Goal: Task Accomplishment & Management: Complete application form

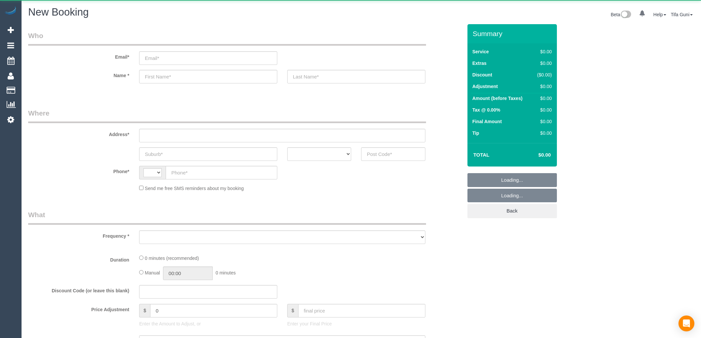
select select "string:AU"
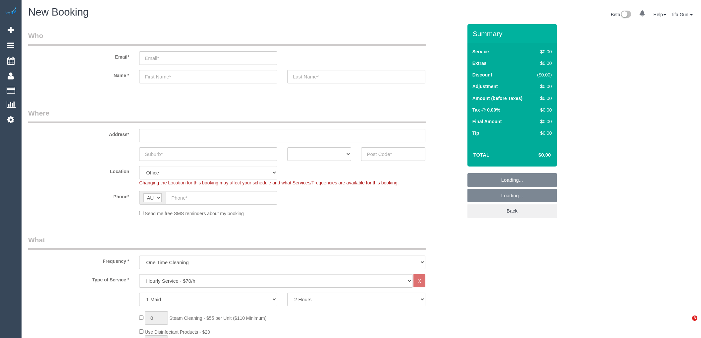
select select "object:1920"
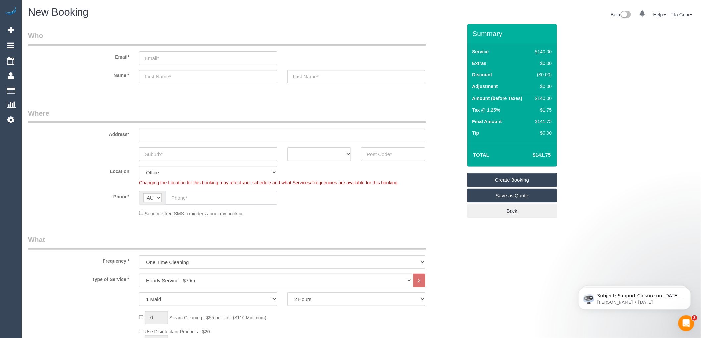
click at [213, 201] on input "text" at bounding box center [222, 198] width 112 height 14
paste input "61 405 610 545"
type input "61 405 610 545"
click at [151, 135] on input "text" at bounding box center [282, 136] width 286 height 14
type input "30 emenstrteet"
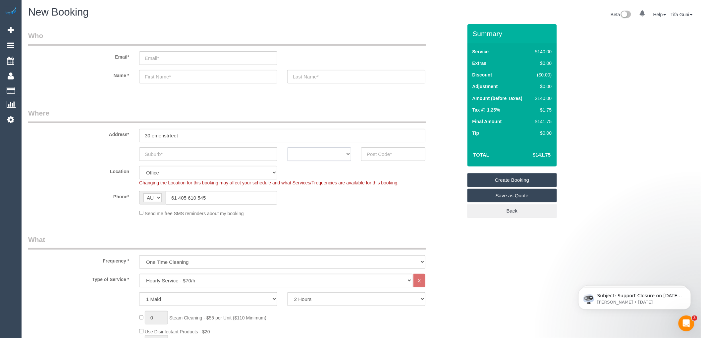
drag, startPoint x: 343, startPoint y: 154, endPoint x: 345, endPoint y: 159, distance: 5.9
click at [344, 154] on select "ACT NSW NT QLD SA TAS VIC WA" at bounding box center [319, 154] width 64 height 14
select select "WA"
click at [287, 147] on select "ACT NSW NT QLD SA TAS VIC WA" at bounding box center [319, 154] width 64 height 14
click at [158, 153] on input "text" at bounding box center [208, 154] width 138 height 14
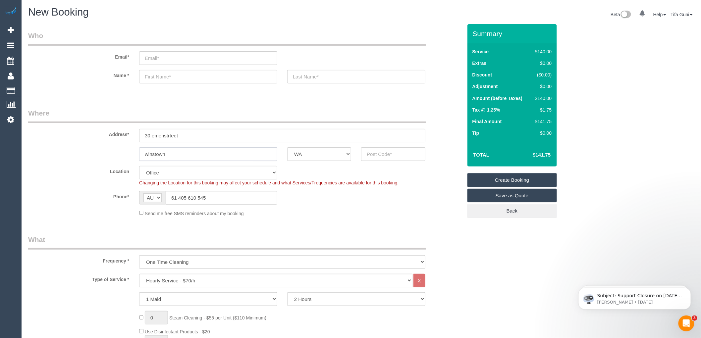
type input "winstown"
click at [370, 155] on input "text" at bounding box center [393, 154] width 64 height 14
type input "3016"
click at [158, 76] on input "text" at bounding box center [208, 77] width 138 height 14
select select "65"
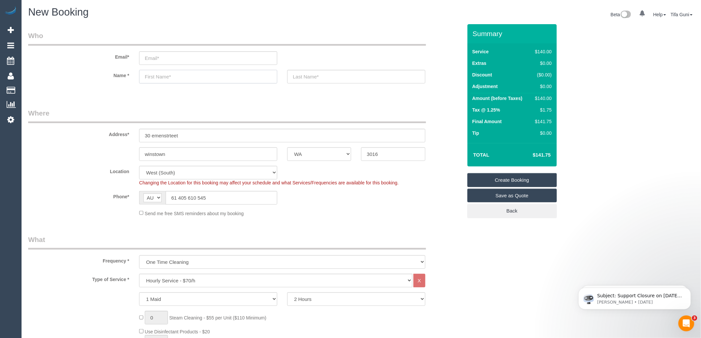
select select "object:2089"
click at [176, 156] on input "winstown" at bounding box center [208, 154] width 138 height 14
drag, startPoint x: 183, startPoint y: 157, endPoint x: 96, endPoint y: 148, distance: 86.9
click at [98, 149] on div "winstown ACT NSW NT QLD SA TAS VIC WA 3016" at bounding box center [245, 154] width 444 height 14
paste input "https://www.google.com/maps/d/viewer?mid=1dInTa97A9qUlSKsi8Y0I8_pB47DnI7tQ&ll=-…"
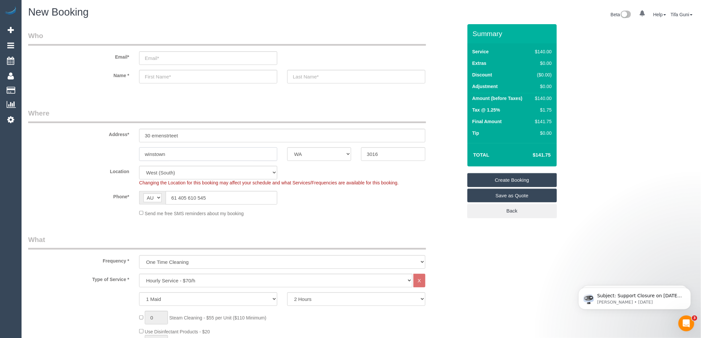
type input "https://www.google.com/maps/d/viewer?mid=1dInTa97A9qUlSKsi8Y0I8_pB47DnI7tQ&ll=-…"
drag, startPoint x: 270, startPoint y: 154, endPoint x: 15, endPoint y: 175, distance: 255.8
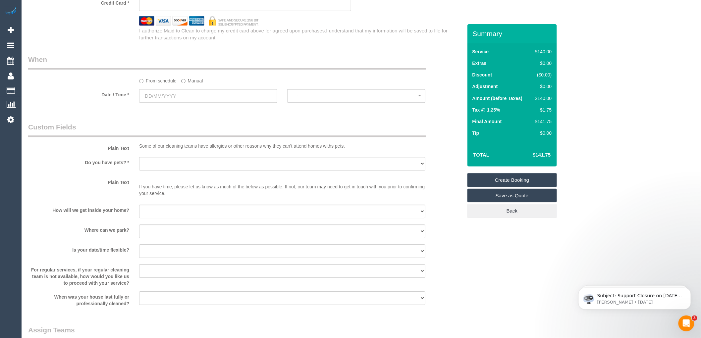
scroll to position [699, 0]
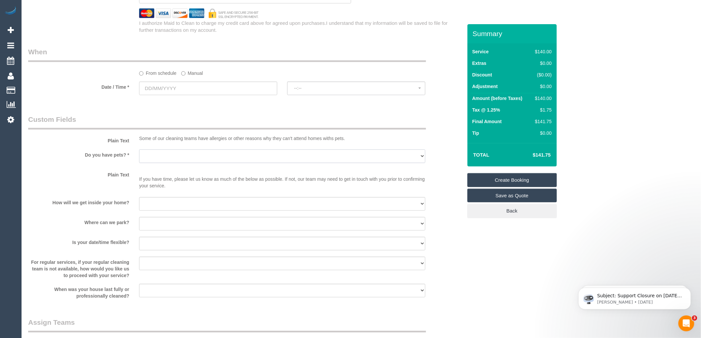
click at [166, 162] on select "Yes - Cats Yes - Dogs No pets Yes - Dogs and Cats Yes - Other" at bounding box center [282, 156] width 286 height 14
select select "number:28"
click at [139, 154] on select "Yes - Cats Yes - Dogs No pets Yes - Dogs and Cats Yes - Other" at bounding box center [282, 156] width 286 height 14
click at [179, 209] on select "I will be home Key will be left (please provide details below) Lock box/Access …" at bounding box center [282, 204] width 286 height 14
select select "number:14"
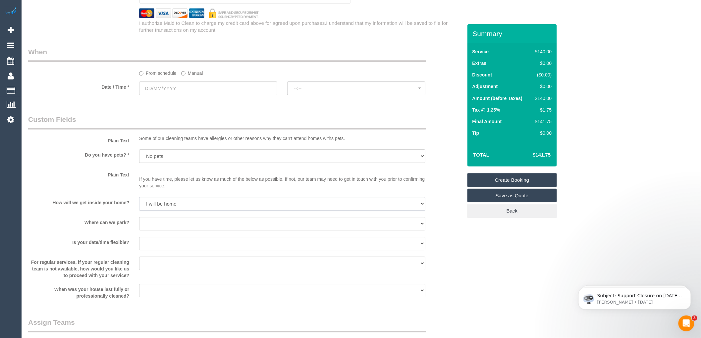
click at [139, 202] on select "I will be home Key will be left (please provide details below) Lock box/Access …" at bounding box center [282, 204] width 286 height 14
click at [172, 227] on select "I will provide parking on-site Free street parking Paid street parking (cost wi…" at bounding box center [282, 224] width 286 height 14
click at [193, 89] on input "text" at bounding box center [208, 88] width 138 height 14
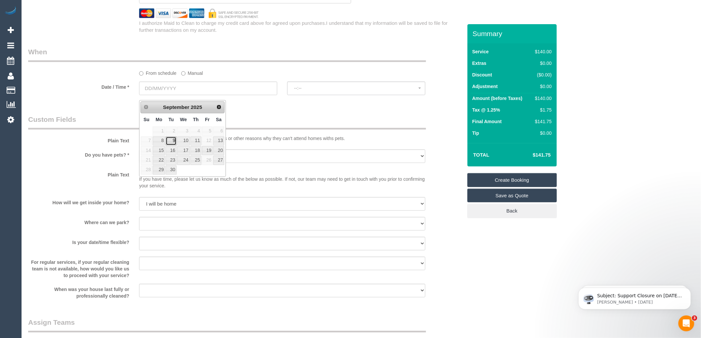
click at [172, 140] on link "9" at bounding box center [171, 140] width 11 height 9
type input "[DATE]"
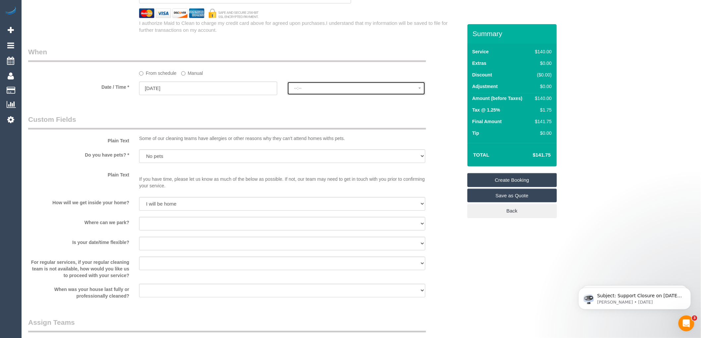
click at [305, 91] on span "--:--" at bounding box center [356, 87] width 124 height 5
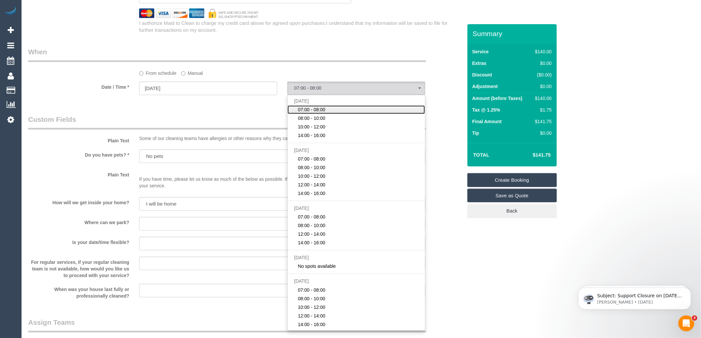
click at [310, 110] on link "07:00 - 08:00" at bounding box center [355, 109] width 137 height 9
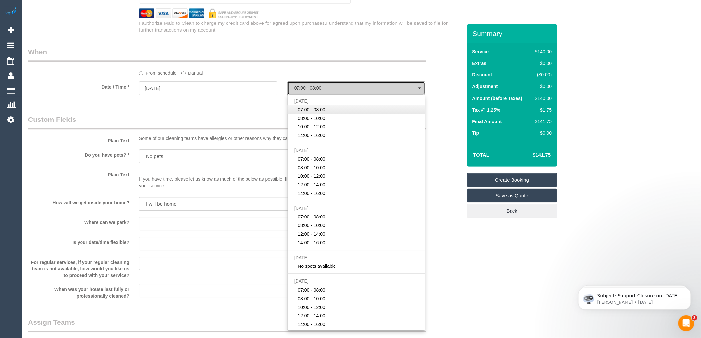
select select "spot1"
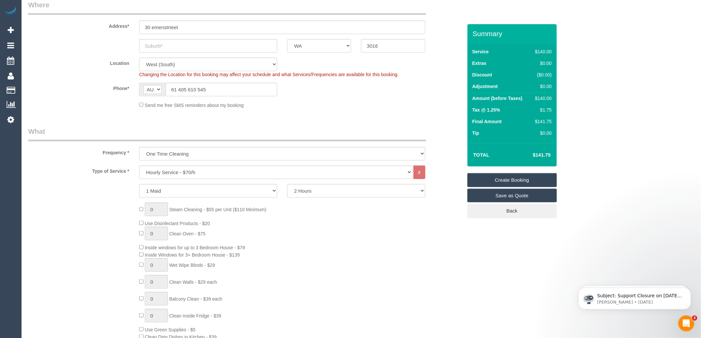
scroll to position [0, 0]
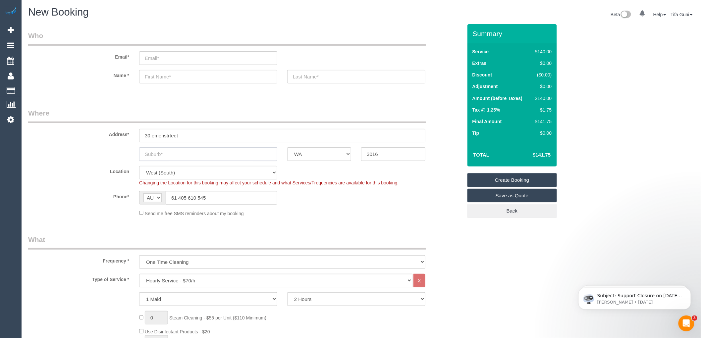
click at [174, 152] on input "text" at bounding box center [208, 154] width 138 height 14
click at [155, 77] on input "text" at bounding box center [208, 77] width 138 height 14
type input "[PERSON_NAME]"
click at [312, 75] on input "text" at bounding box center [356, 77] width 138 height 14
type input "Davidson"
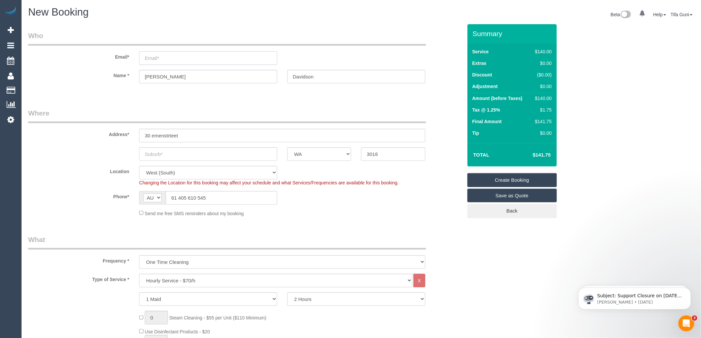
click at [157, 58] on input "email" at bounding box center [208, 58] width 138 height 14
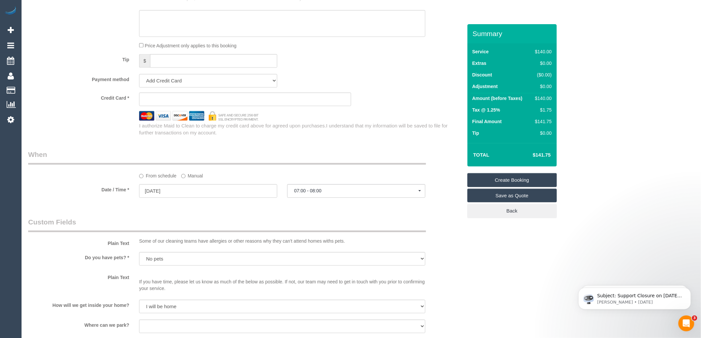
scroll to position [526, 0]
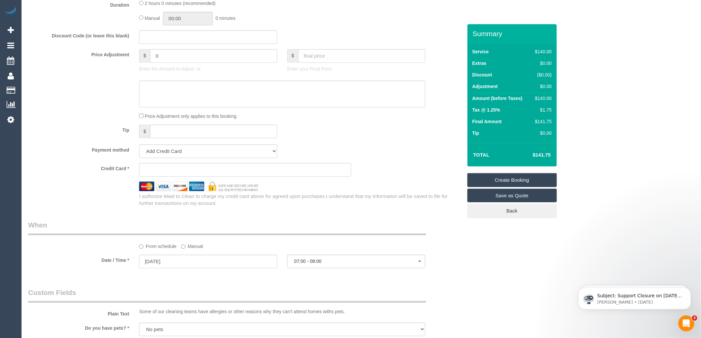
type input "Angieaydavidson@gmail.com"
select select "spot20"
click at [360, 150] on div "Payment method Add Credit Card Cash Check Paypal" at bounding box center [245, 152] width 444 height 14
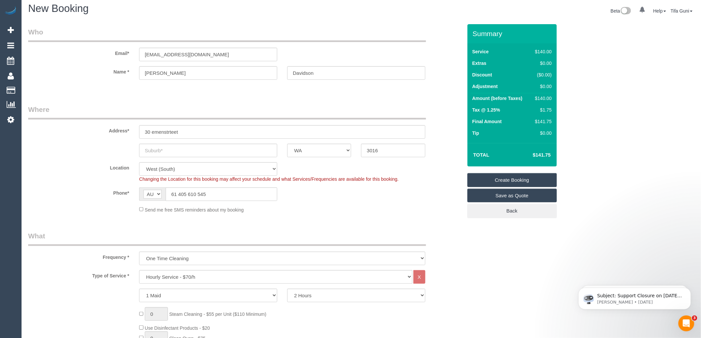
scroll to position [0, 0]
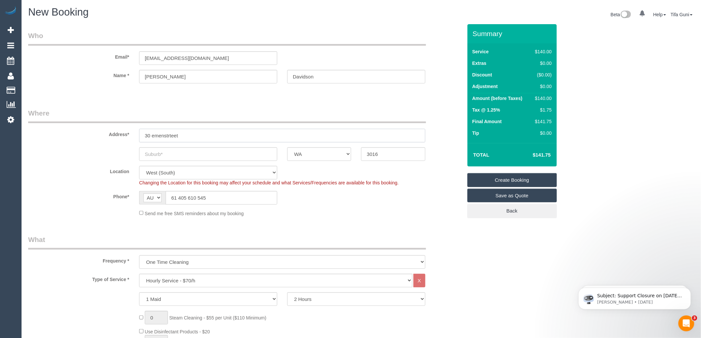
drag, startPoint x: 174, startPoint y: 130, endPoint x: 125, endPoint y: 127, distance: 49.8
click at [125, 127] on div "Address* 30 emenstrteet" at bounding box center [245, 125] width 444 height 34
click at [198, 134] on input "30 emenstrteet" at bounding box center [282, 136] width 286 height 14
drag, startPoint x: 178, startPoint y: 135, endPoint x: 118, endPoint y: 131, distance: 60.4
click at [118, 131] on div "Address* 30 emenstrteet" at bounding box center [245, 125] width 444 height 34
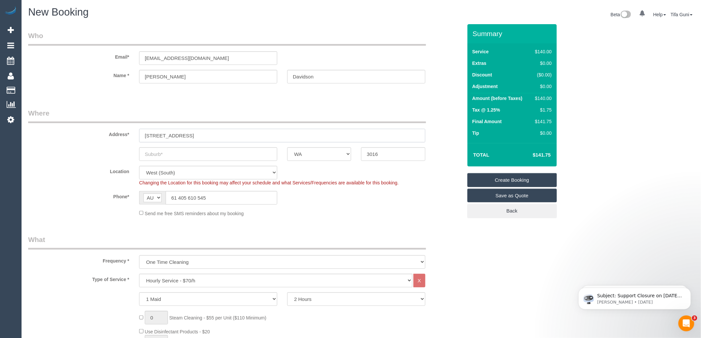
type input "[STREET_ADDRESS]"
click at [160, 157] on input "text" at bounding box center [208, 154] width 138 height 14
paste input "[DEMOGRAPHIC_DATA]"
type input "[DEMOGRAPHIC_DATA]"
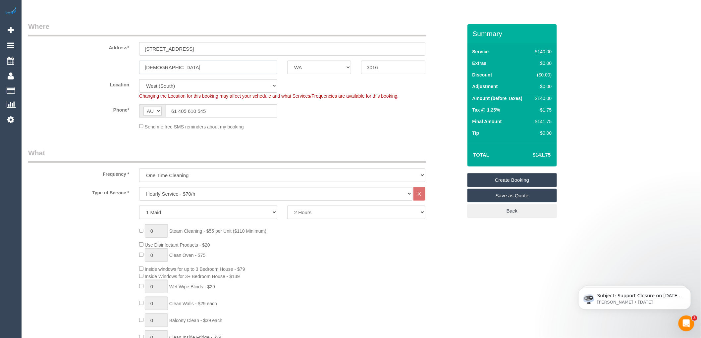
scroll to position [110, 0]
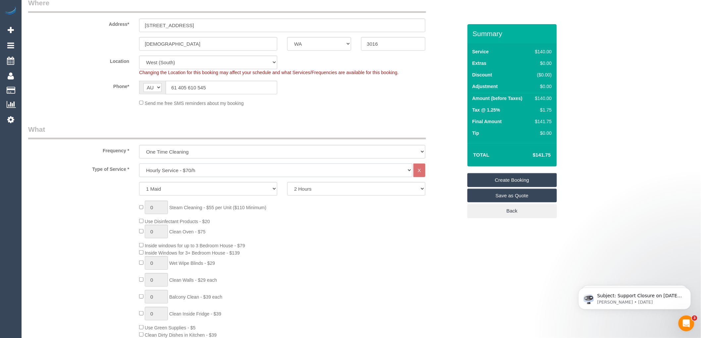
click at [211, 171] on select "Hourly Service - $70/h Hourly Service - $65/h Hourly Service - $60/h Hourly Ser…" at bounding box center [275, 171] width 273 height 14
select select "212"
click at [139, 164] on select "Hourly Service - $70/h Hourly Service - $65/h Hourly Service - $60/h Hourly Ser…" at bounding box center [275, 171] width 273 height 14
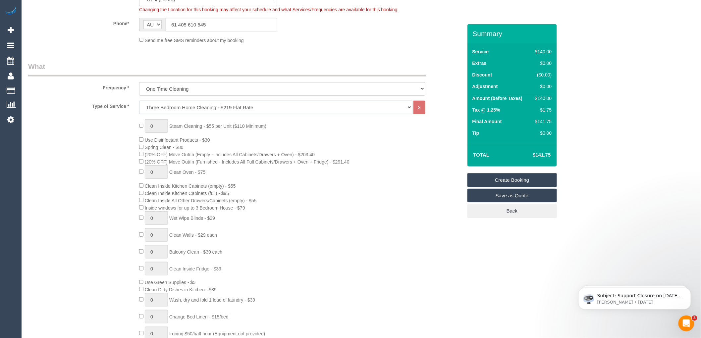
scroll to position [184, 0]
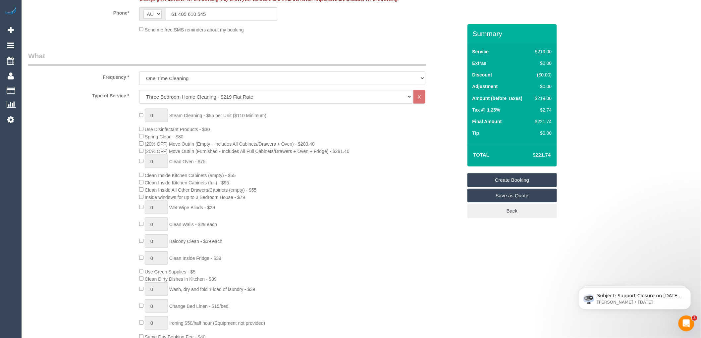
select select "spot39"
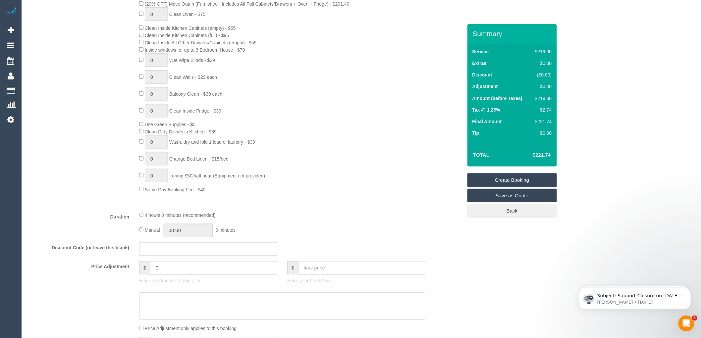
scroll to position [147, 0]
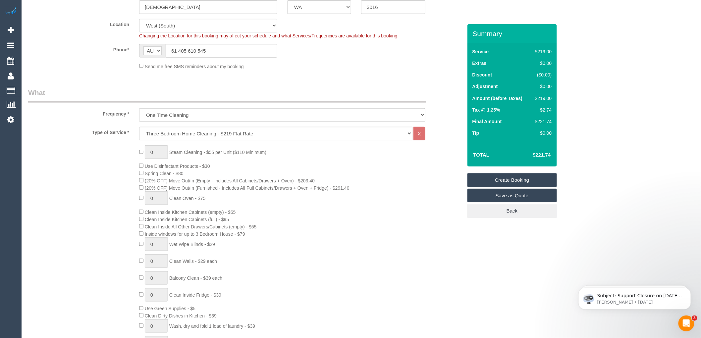
click at [258, 167] on div "0 Steam Cleaning - $55 per Unit ($110 Minimum) Use Disinfectant Products - $30 …" at bounding box center [300, 261] width 333 height 232
click at [326, 180] on div "0 Steam Cleaning - $55 per Unit ($110 Minimum) Use Disinfectant Products - $30 …" at bounding box center [300, 261] width 333 height 232
select select "spot58"
select select "spot77"
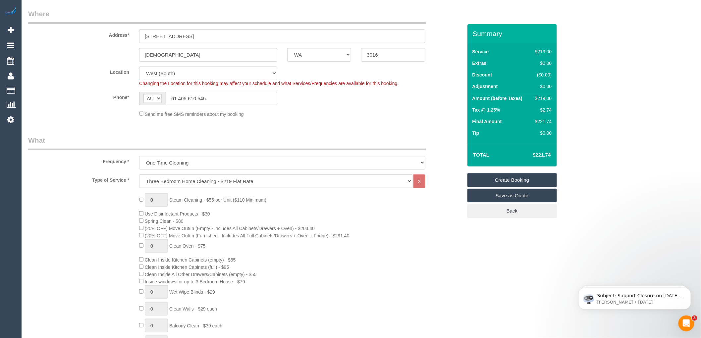
scroll to position [0, 0]
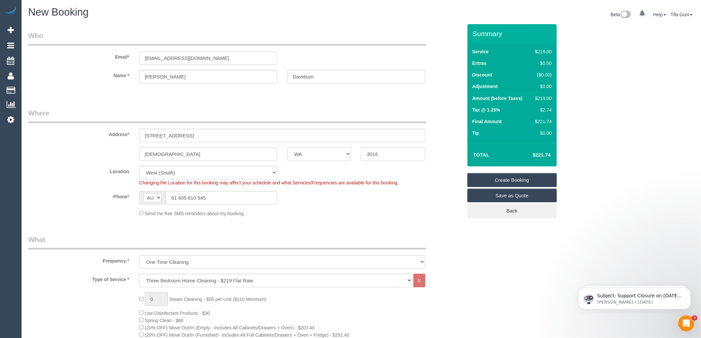
click at [157, 57] on input "Angieaydavidson@gmail.com" at bounding box center [208, 58] width 138 height 14
click at [162, 58] on input "Angieaydavidson@gmail.com" at bounding box center [208, 58] width 138 height 14
click at [160, 60] on input "Angieaydavidson@gmail.com" at bounding box center [208, 58] width 138 height 14
type input "Angieafydavidson@gmail.com"
select select "spot96"
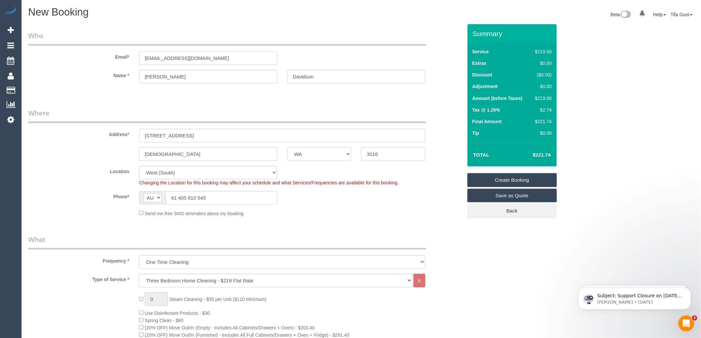
drag, startPoint x: 219, startPoint y: 56, endPoint x: 114, endPoint y: 65, distance: 105.3
click at [114, 65] on sui-booking-customer "Email* Angieafydavidson@gmail.com Name * Angie Davidson" at bounding box center [245, 60] width 434 height 59
paste input "angiefa"
drag, startPoint x: 222, startPoint y: 56, endPoint x: 119, endPoint y: 60, distance: 102.7
click at [119, 60] on div "Email* angiefaydavidson@gmail.com" at bounding box center [245, 48] width 444 height 34
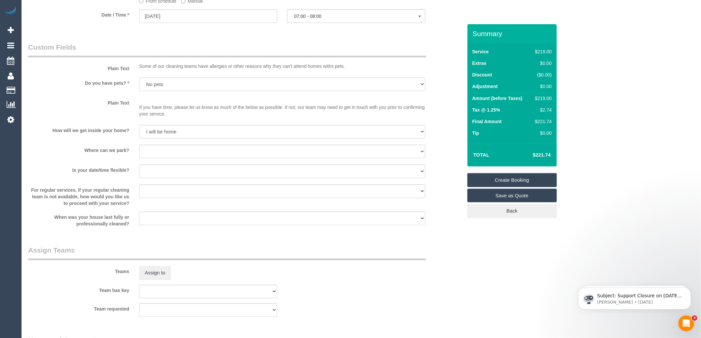
scroll to position [809, 0]
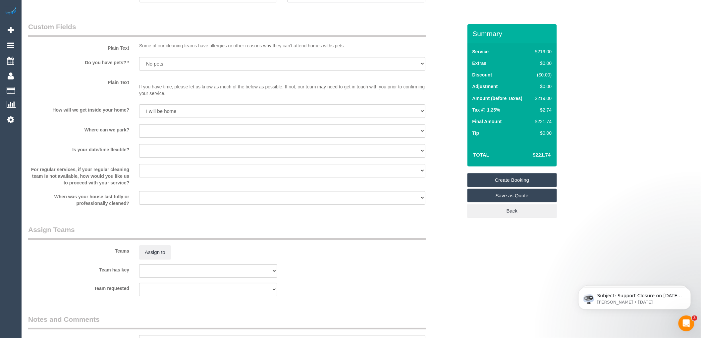
type input "[EMAIL_ADDRESS][DOMAIN_NAME]"
click at [183, 137] on select "I will provide parking on-site Free street parking Paid street parking (cost wi…" at bounding box center [282, 131] width 286 height 14
select select "spot115"
select select "number:19"
click at [139, 132] on select "I will provide parking on-site Free street parking Paid street parking (cost wi…" at bounding box center [282, 131] width 286 height 14
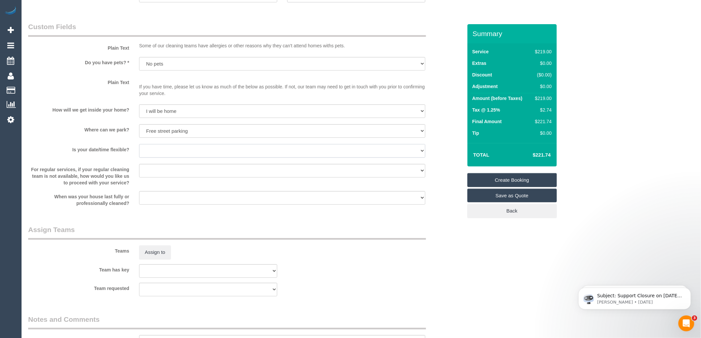
click at [166, 158] on select "Yes - date and time Yes - date but not time Yes - time but not date No - No fle…" at bounding box center [282, 151] width 286 height 14
click at [139, 152] on select "Yes - date and time Yes - date but not time Yes - time but not date No - No fle…" at bounding box center [282, 151] width 286 height 14
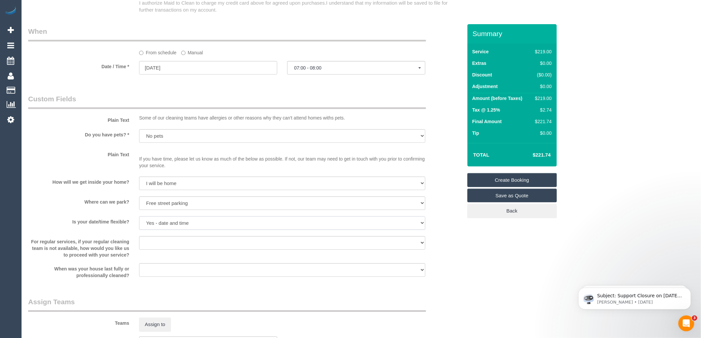
scroll to position [730, 0]
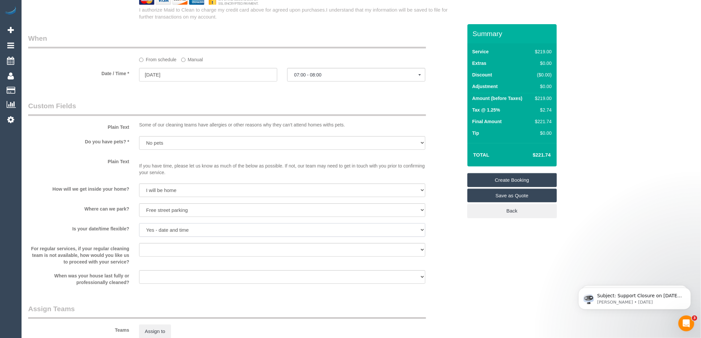
click at [192, 236] on select "Yes - date and time Yes - date but not time Yes - time but not date No - No fle…" at bounding box center [282, 230] width 286 height 14
select select "number:36"
click at [139, 231] on select "Yes - date and time Yes - date but not time Yes - time but not date No - No fle…" at bounding box center [282, 230] width 286 height 14
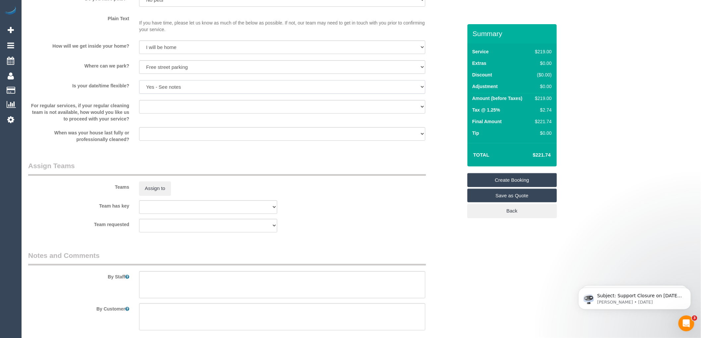
scroll to position [878, 0]
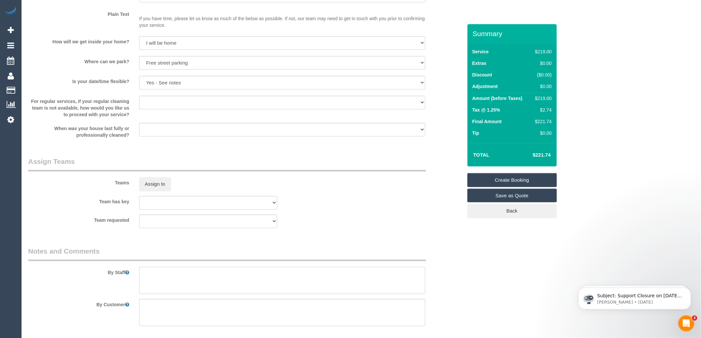
click at [163, 282] on textarea at bounding box center [282, 280] width 286 height 27
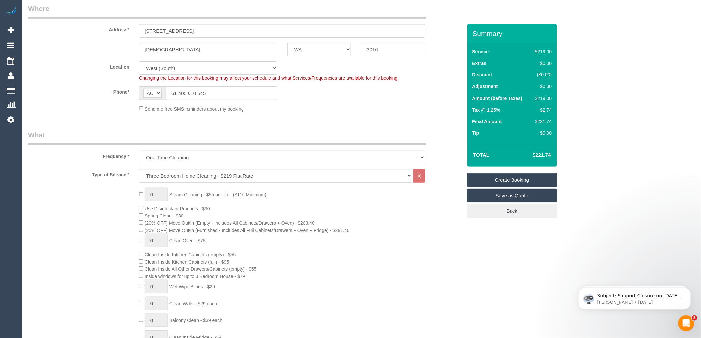
scroll to position [0, 0]
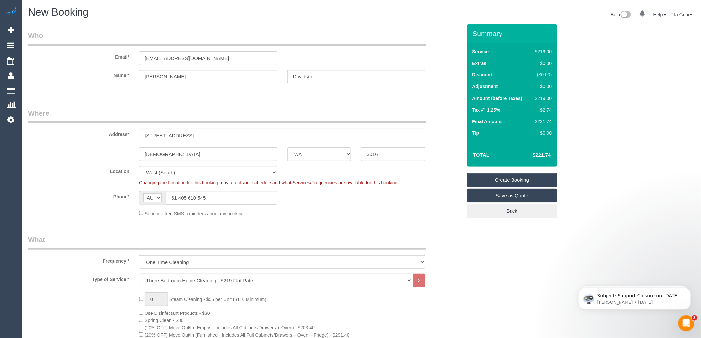
type textarea "Customer will be home to open for you"
drag, startPoint x: 118, startPoint y: 64, endPoint x: 108, endPoint y: 65, distance: 10.0
click at [108, 65] on sui-booking-customer "Email* angiefaydavidson@gmail.com Name * Angie Davidson" at bounding box center [245, 60] width 434 height 59
click at [187, 156] on input "[DEMOGRAPHIC_DATA]" at bounding box center [208, 154] width 138 height 14
click at [328, 199] on div "Phone* AF AL DZ AD AO AI AQ AG AR AM AW AU AT AZ BS BH BD BB BY BE BZ BJ BM BT …" at bounding box center [245, 198] width 444 height 14
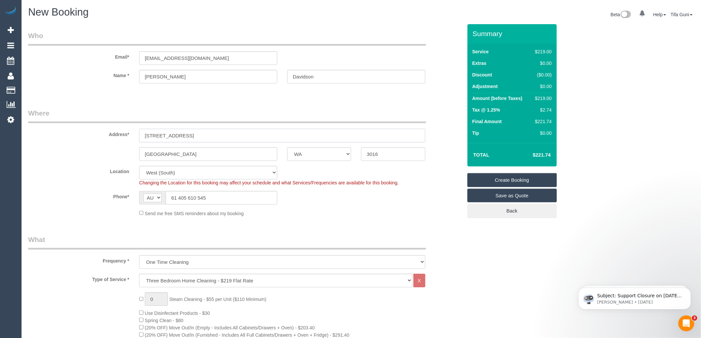
drag, startPoint x: 199, startPoint y: 136, endPoint x: 124, endPoint y: 136, distance: 75.2
click at [124, 136] on div "Address* 2/23 hakea street" at bounding box center [245, 125] width 444 height 34
click at [183, 153] on input "Templestown" at bounding box center [208, 154] width 138 height 14
type input "[DEMOGRAPHIC_DATA]"
click at [330, 207] on sui-booking-location "Location Office City East (North) East (South) Inner East Inner North (East) In…" at bounding box center [245, 191] width 434 height 51
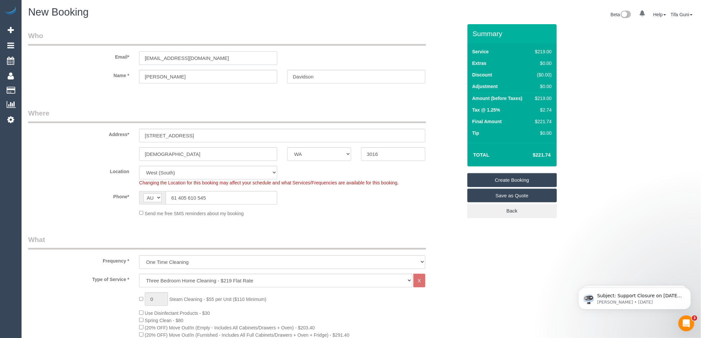
drag, startPoint x: 209, startPoint y: 55, endPoint x: 70, endPoint y: 47, distance: 139.6
click at [70, 47] on div "Email* angiefaydavidson@gmail.com" at bounding box center [245, 48] width 444 height 34
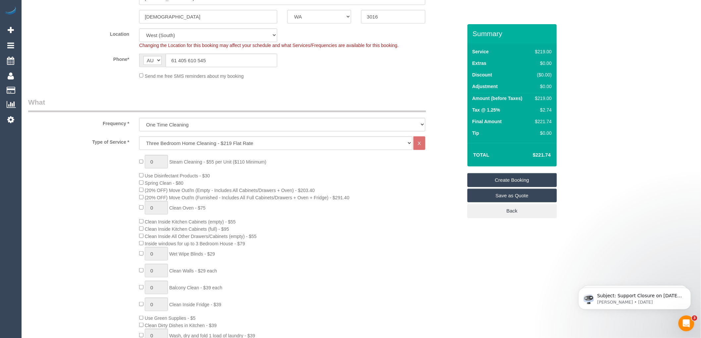
scroll to position [147, 0]
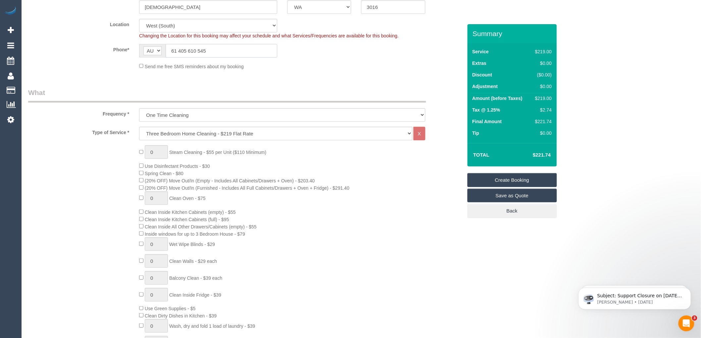
drag, startPoint x: 177, startPoint y: 49, endPoint x: 160, endPoint y: 49, distance: 16.2
click at [160, 49] on div "AF AL DZ AD AO AI AQ AG AR AM AW AU AT AZ BS BH BD BB BY BE BZ BJ BM BT BO BA B…" at bounding box center [208, 51] width 138 height 14
type input "0405 610 545"
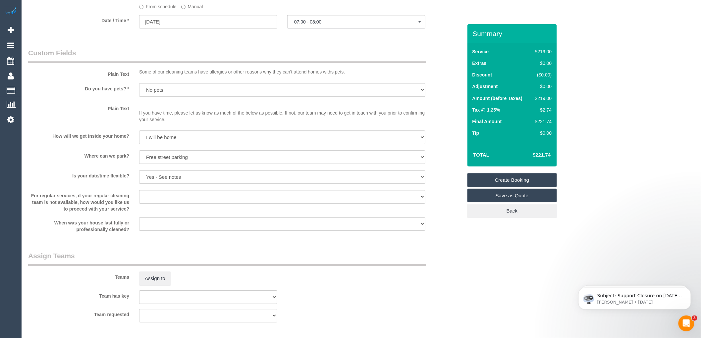
scroll to position [809, 0]
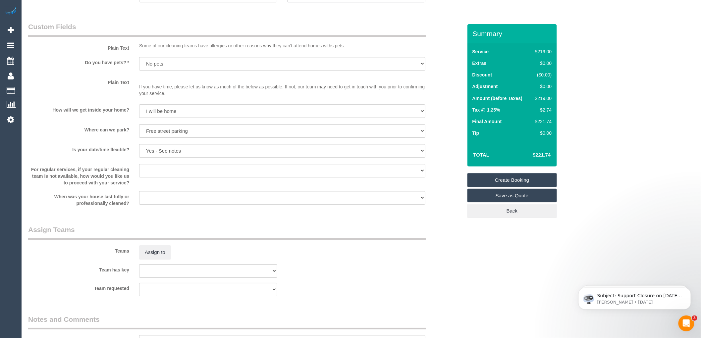
click at [498, 179] on link "Create Booking" at bounding box center [511, 180] width 89 height 14
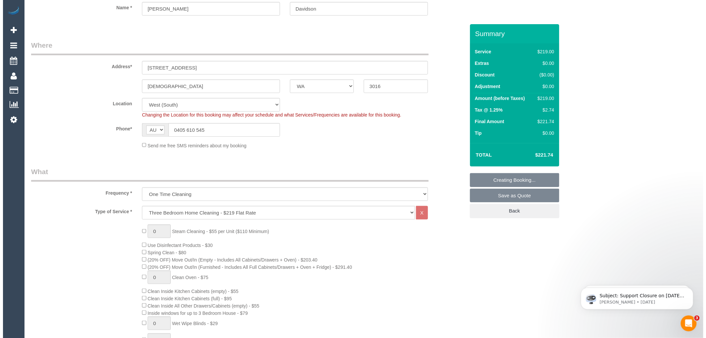
scroll to position [0, 0]
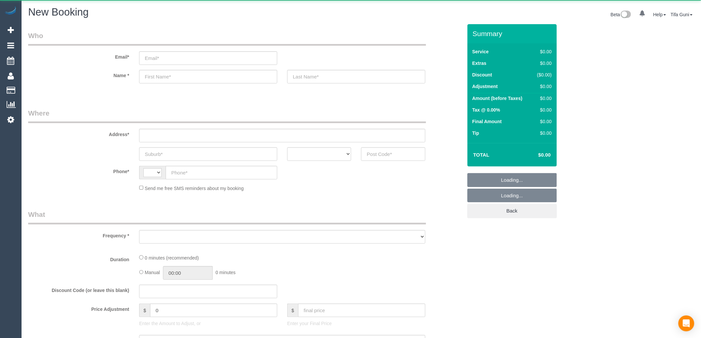
select select "string:AU"
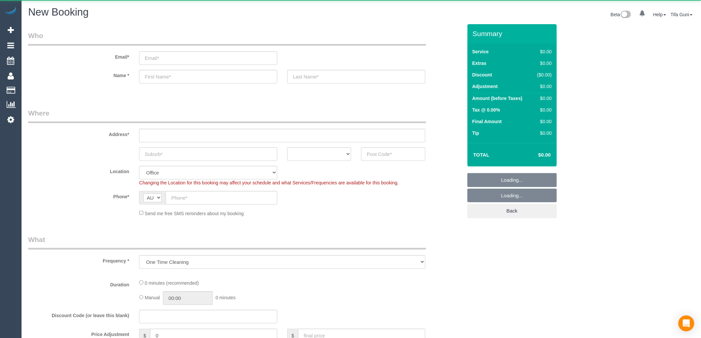
select select "object:649"
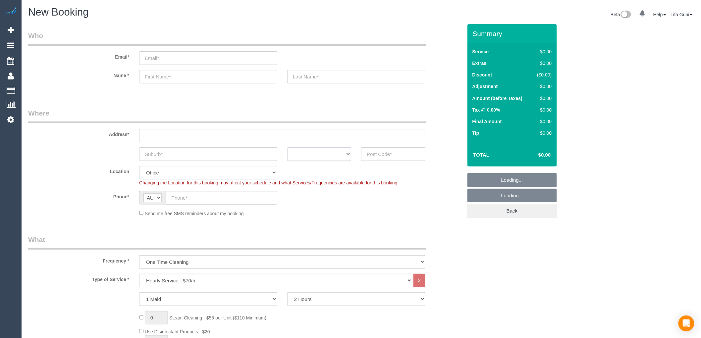
click at [323, 156] on select "ACT NSW NT QLD SA TAS VIC WA" at bounding box center [319, 154] width 64 height 14
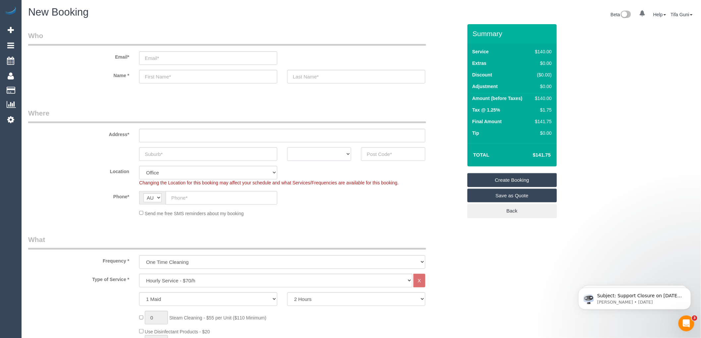
select select "VIC"
click at [287, 147] on select "ACT NSW NT QLD SA TAS VIC WA" at bounding box center [319, 154] width 64 height 14
click at [191, 158] on input "text" at bounding box center [208, 154] width 138 height 14
click at [383, 156] on input "text" at bounding box center [393, 154] width 64 height 14
drag, startPoint x: 383, startPoint y: 154, endPoint x: 351, endPoint y: 150, distance: 31.7
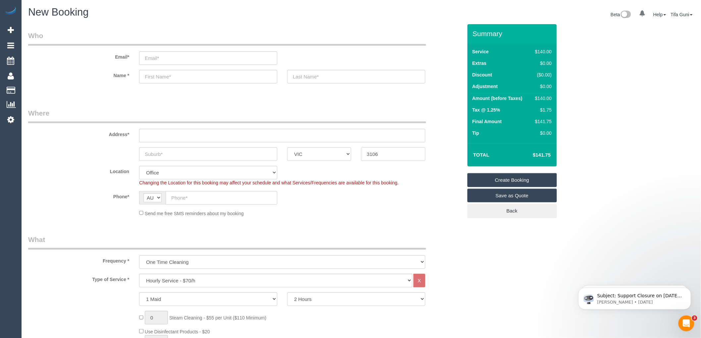
click at [351, 150] on div "ACT NSW NT QLD SA TAS VIC WA 3106" at bounding box center [245, 154] width 444 height 14
type input "3106"
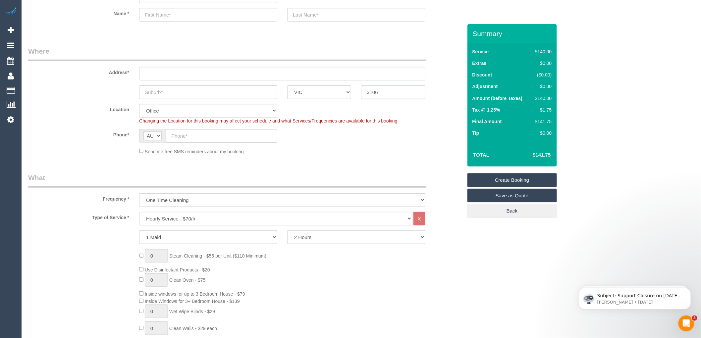
scroll to position [74, 0]
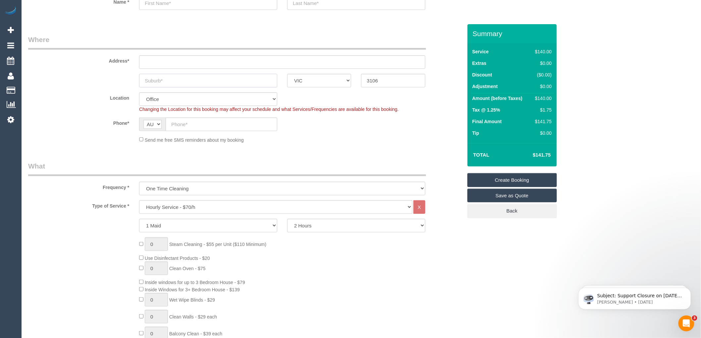
click at [199, 81] on input "text" at bounding box center [208, 81] width 138 height 14
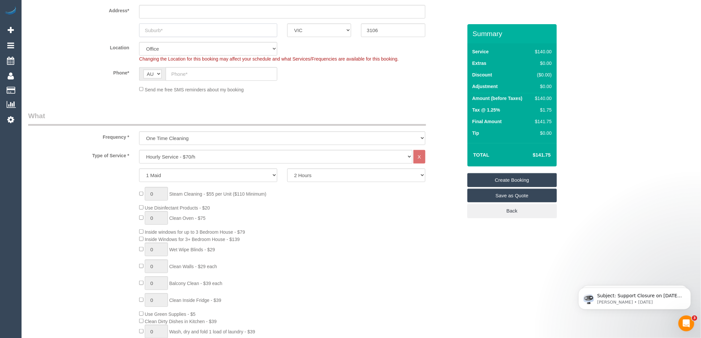
scroll to position [147, 0]
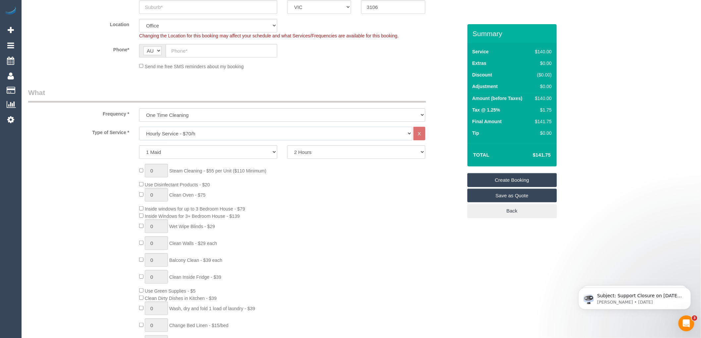
click at [171, 134] on select "Hourly Service - $70/h Hourly Service - $65/h Hourly Service - $60/h Hourly Ser…" at bounding box center [275, 134] width 273 height 14
select select "212"
click at [139, 127] on select "Hourly Service - $70/h Hourly Service - $65/h Hourly Service - $60/h Hourly Ser…" at bounding box center [275, 134] width 273 height 14
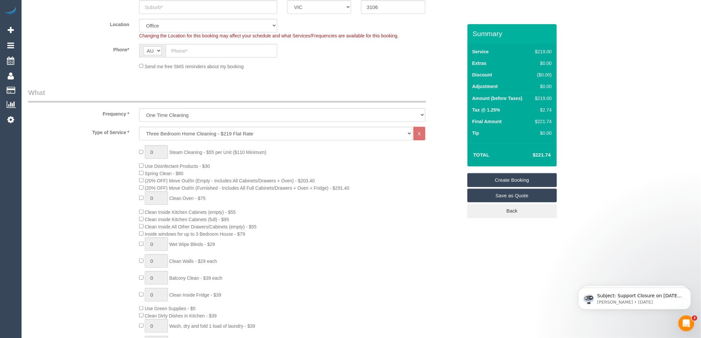
click at [334, 168] on div "0 Steam Cleaning - $55 per Unit ($110 Minimum) Use Disinfectant Products - $30 …" at bounding box center [300, 261] width 333 height 232
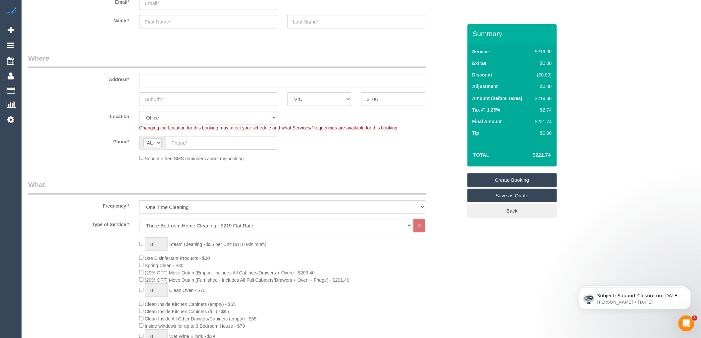
scroll to position [37, 0]
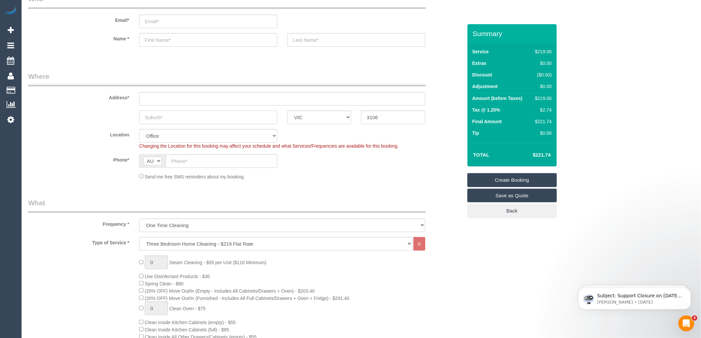
click at [223, 115] on input "text" at bounding box center [208, 118] width 138 height 14
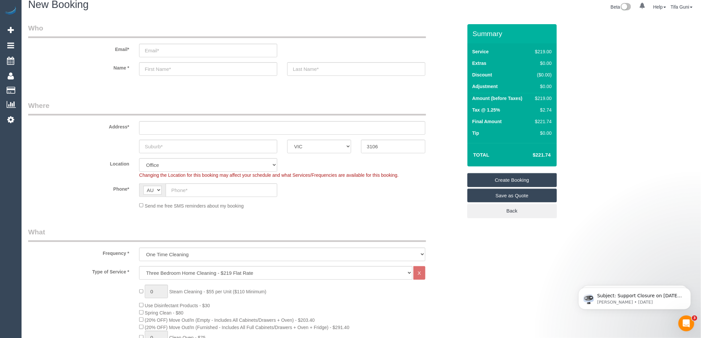
scroll to position [0, 0]
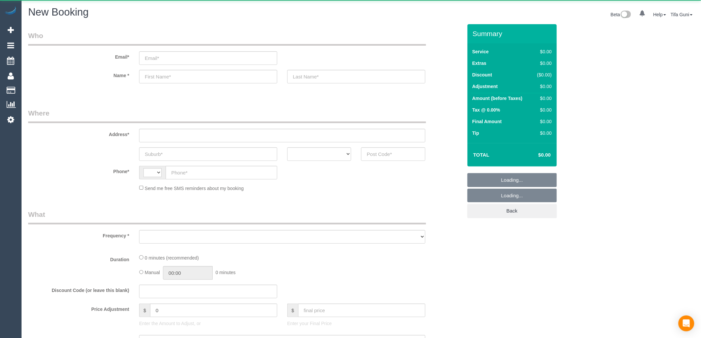
select select "string:AU"
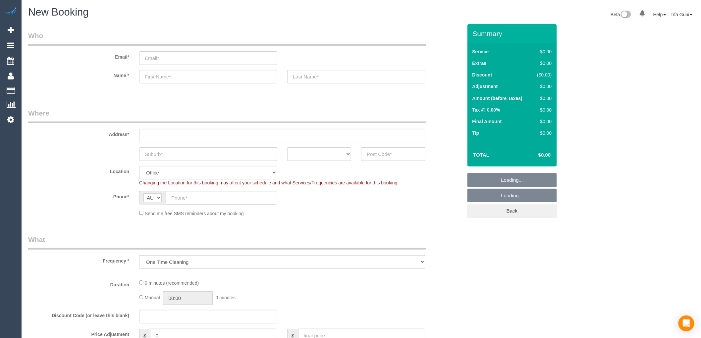
select select "object:813"
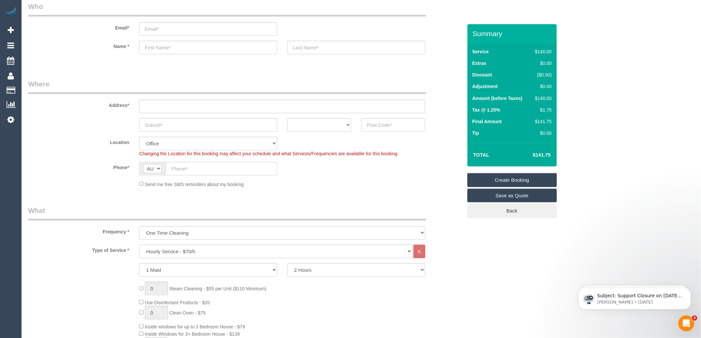
scroll to position [74, 0]
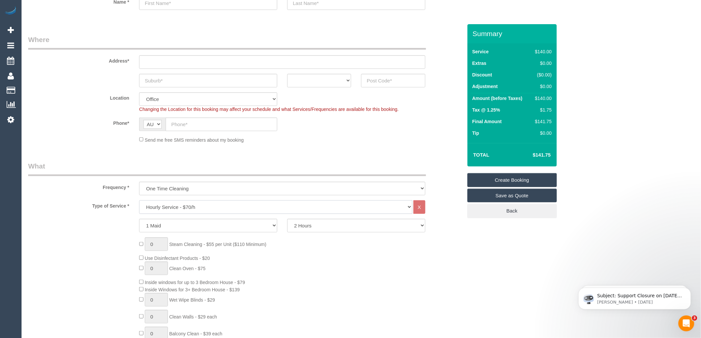
click at [173, 205] on select "Hourly Service - $70/h Hourly Service - $65/h Hourly Service - $60/h Hourly Ser…" at bounding box center [275, 207] width 273 height 14
click at [48, 75] on div "ACT [GEOGRAPHIC_DATA] NT [GEOGRAPHIC_DATA] SA TAS [GEOGRAPHIC_DATA] [GEOGRAPHIC…" at bounding box center [245, 81] width 444 height 14
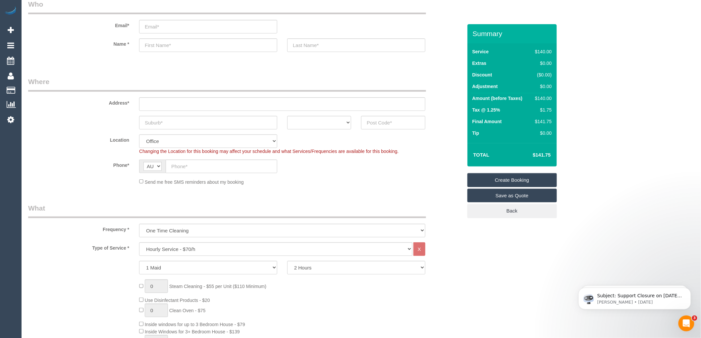
scroll to position [0, 0]
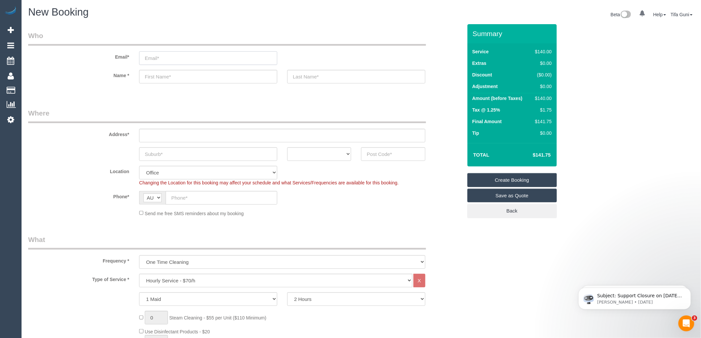
click at [166, 60] on input "email" at bounding box center [208, 58] width 138 height 14
click at [144, 56] on input "email" at bounding box center [208, 58] width 138 height 14
type input "veeiyane@outlook."
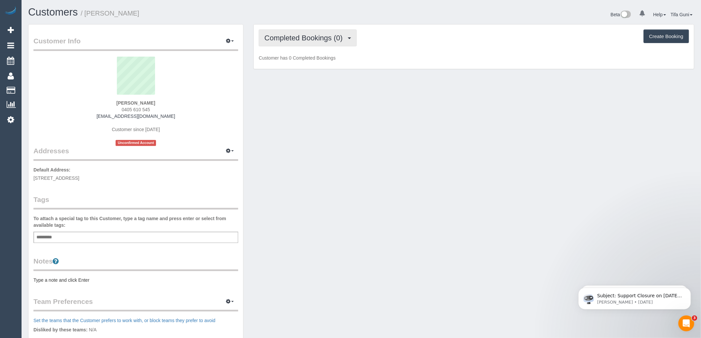
click at [346, 36] on span "Completed Bookings (0)" at bounding box center [304, 38] width 81 height 8
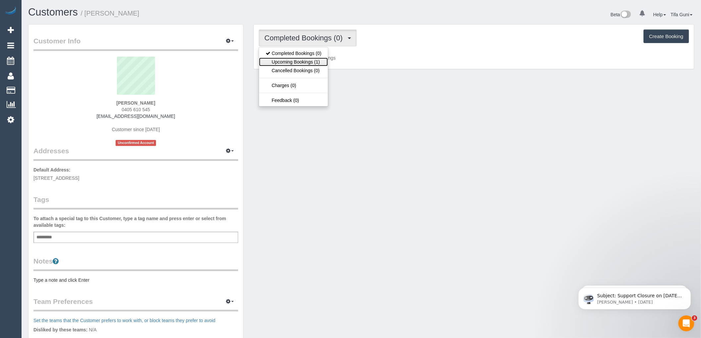
click at [311, 58] on link "Upcoming Bookings (1)" at bounding box center [293, 62] width 69 height 9
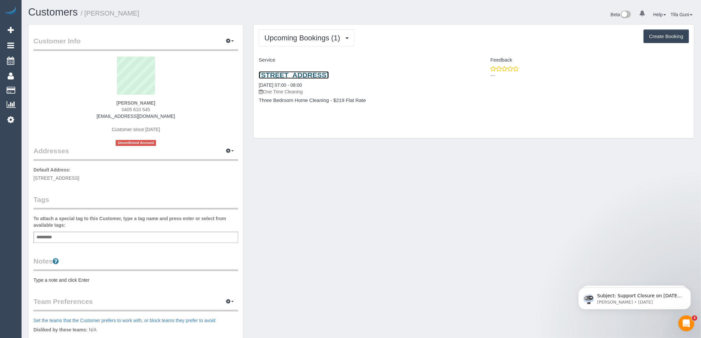
click at [319, 75] on link "2/23 Hakea Street, Templestowe, WA 3016" at bounding box center [294, 75] width 70 height 8
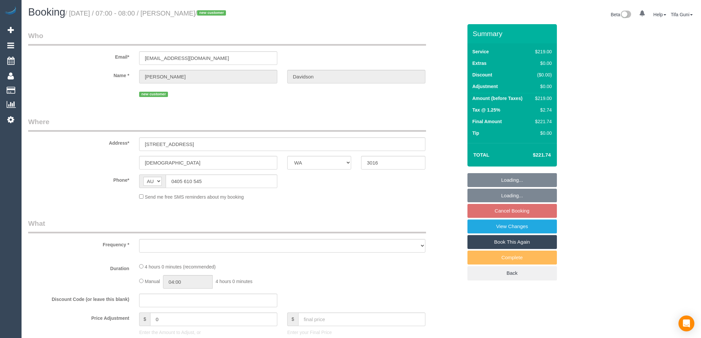
select select "WA"
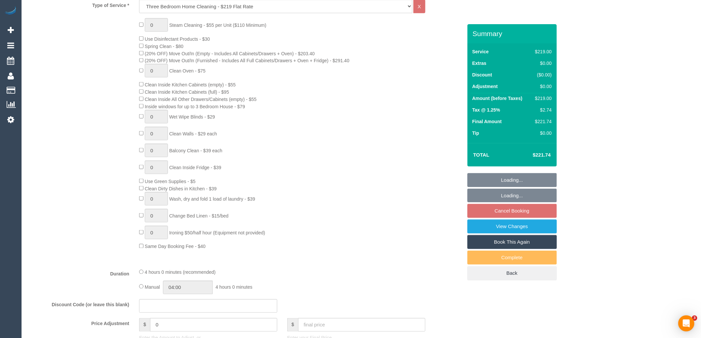
select select "object:775"
select select "number:28"
select select "number:14"
select select "number:19"
select select "number:36"
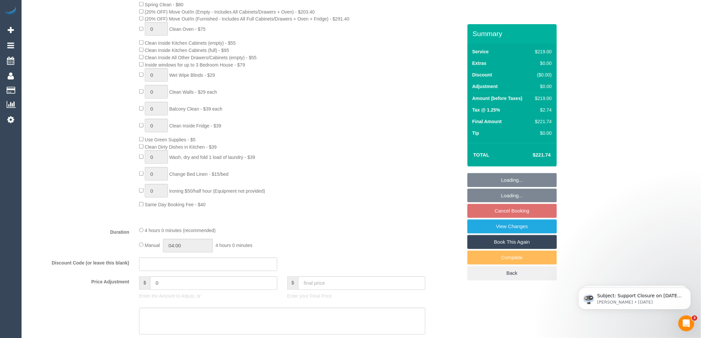
scroll to position [466, 0]
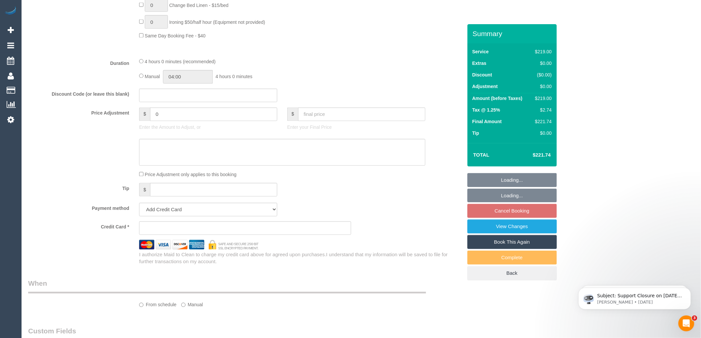
select select "object:780"
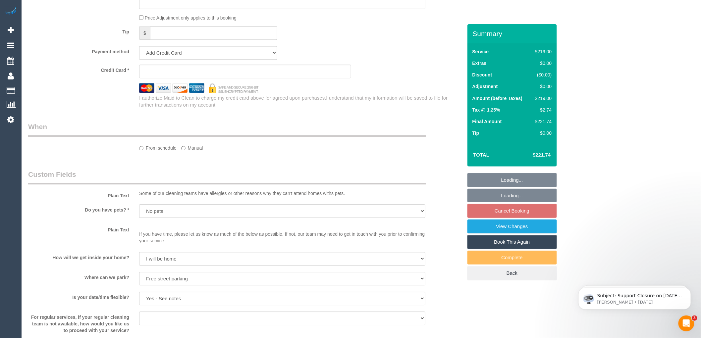
select select "string:stripe-pm_1S3tRb2GScqysDRVJU7IJ1uf"
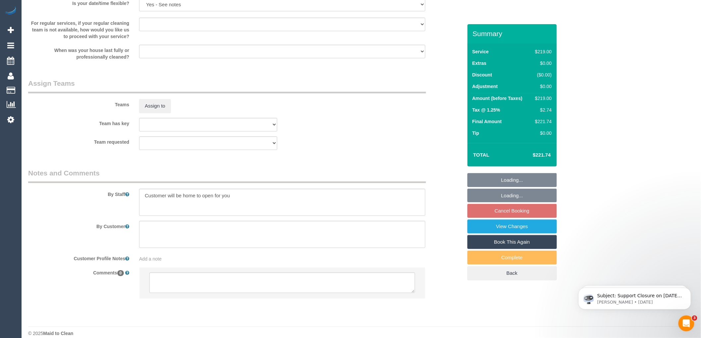
scroll to position [937, 0]
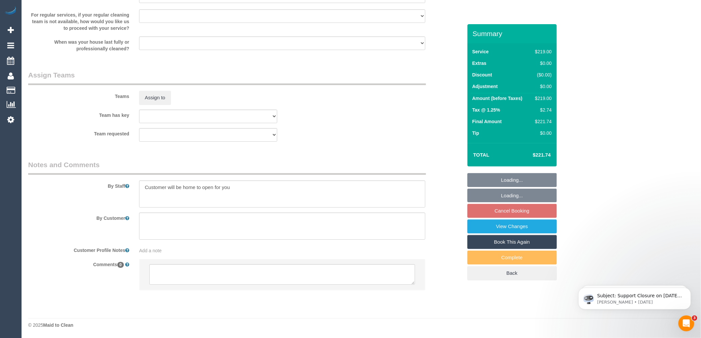
select select "spot1"
click at [211, 273] on textarea at bounding box center [282, 274] width 266 height 21
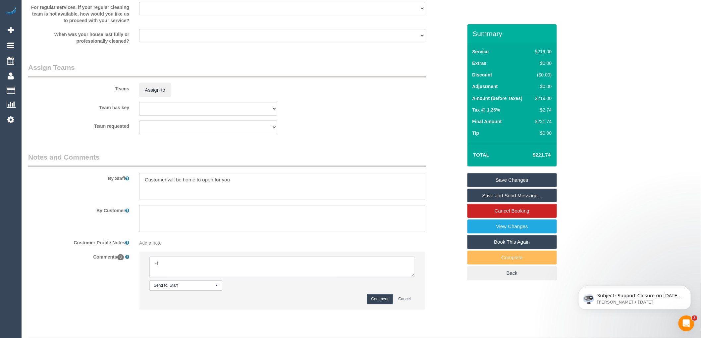
type textarea "-"
paste textarea "Flexibility dates: Flexibility times: Notes: knows we need to review Contact vi…"
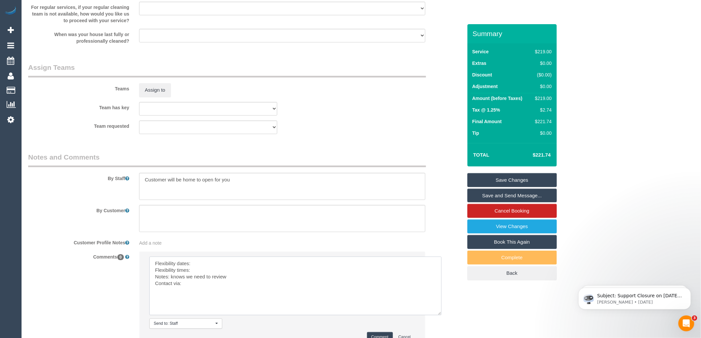
drag, startPoint x: 413, startPoint y: 283, endPoint x: 440, endPoint y: 321, distance: 46.9
click at [440, 315] on textarea at bounding box center [295, 286] width 292 height 59
click at [200, 273] on textarea at bounding box center [295, 286] width 292 height 59
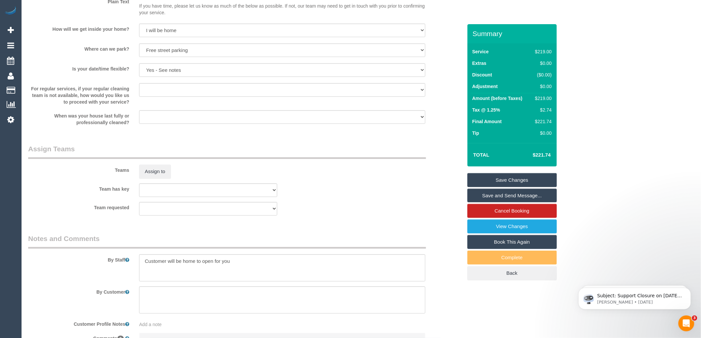
scroll to position [753, 0]
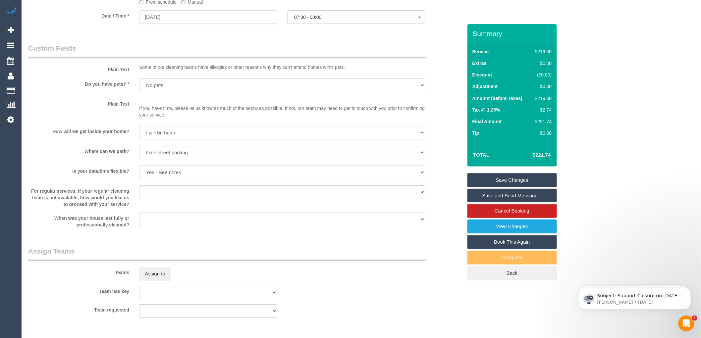
click at [156, 24] on input "[DATE]" at bounding box center [208, 17] width 138 height 14
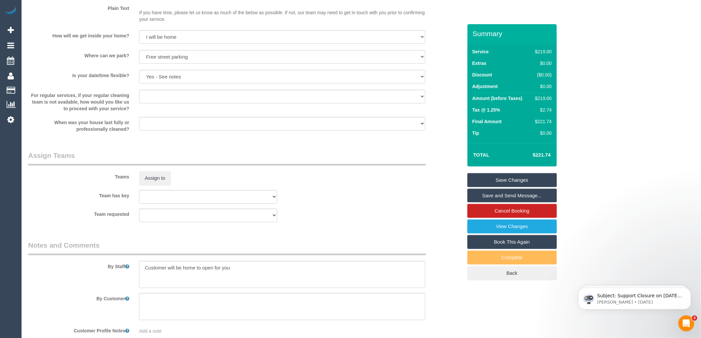
scroll to position [900, 0]
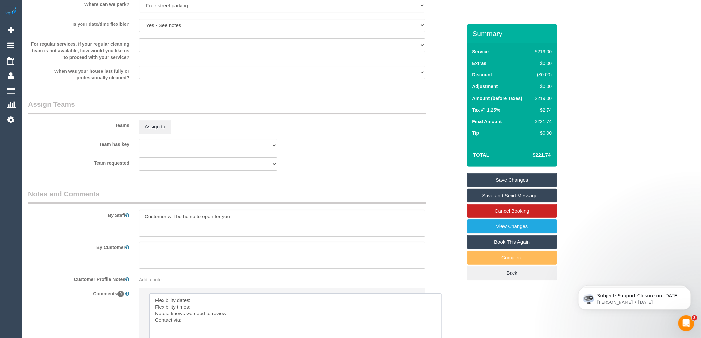
click at [198, 305] on textarea at bounding box center [295, 322] width 292 height 59
click at [203, 314] on textarea at bounding box center [295, 322] width 292 height 59
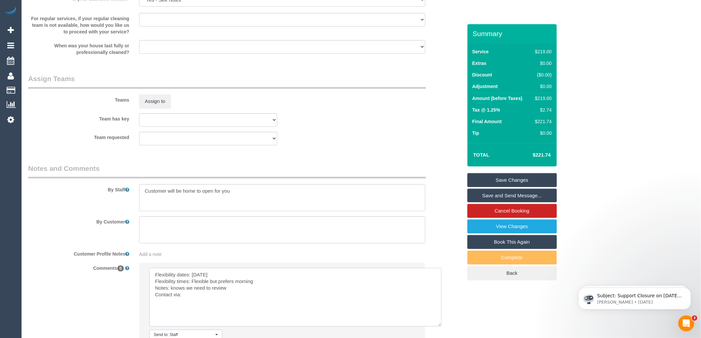
scroll to position [937, 0]
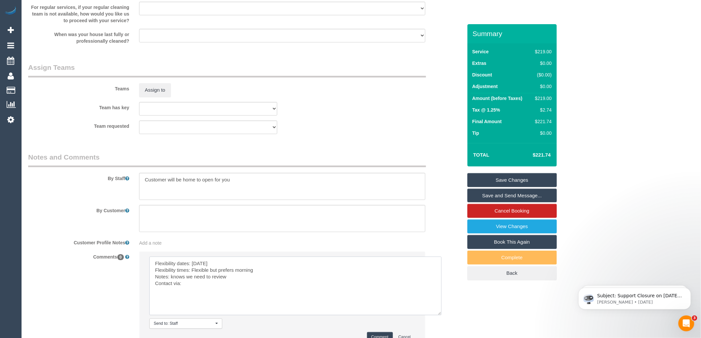
click at [196, 293] on textarea at bounding box center [295, 286] width 292 height 59
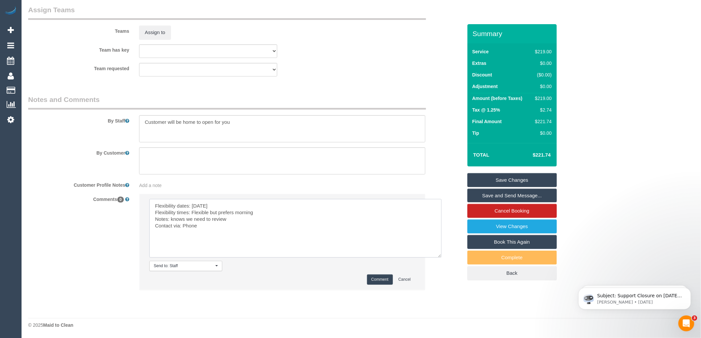
type textarea "Flexibility dates: [DATE] Flexibility times: Flexible but prefers morning Notes…"
click at [375, 279] on button "Comment" at bounding box center [380, 280] width 26 height 10
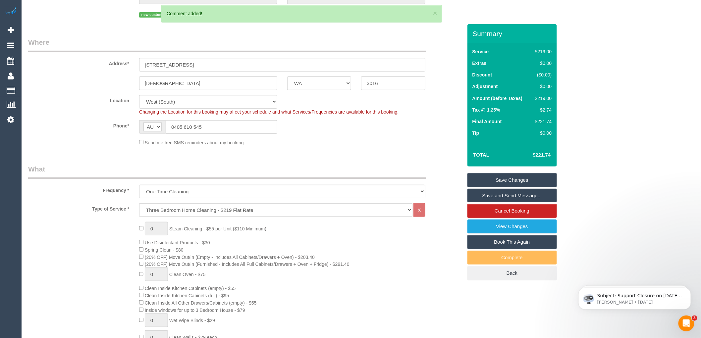
scroll to position [0, 0]
